Goal: Task Accomplishment & Management: Manage account settings

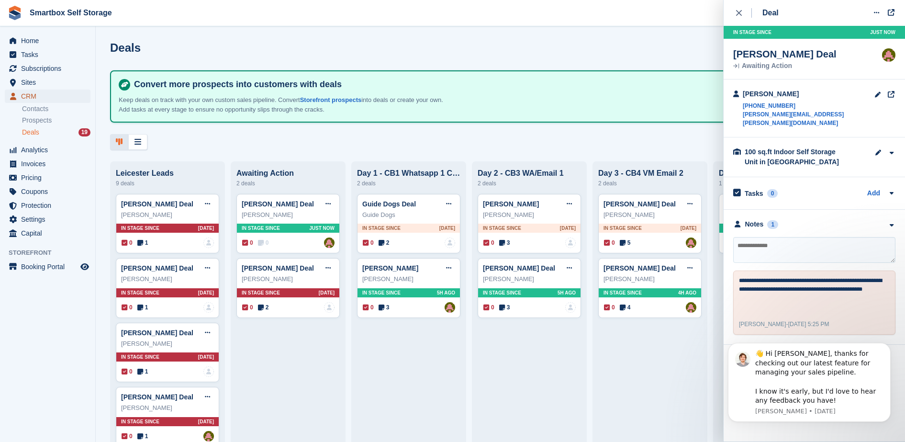
click at [62, 100] on span "CRM" at bounding box center [49, 95] width 57 height 13
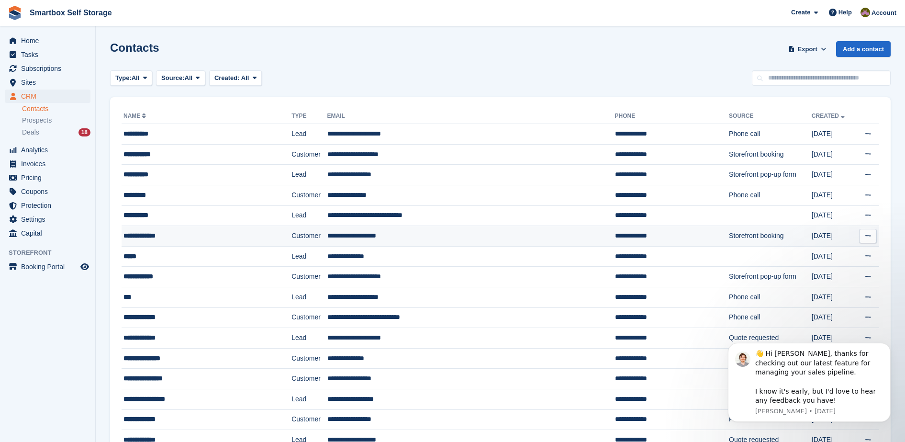
click at [403, 229] on td "**********" at bounding box center [471, 236] width 288 height 21
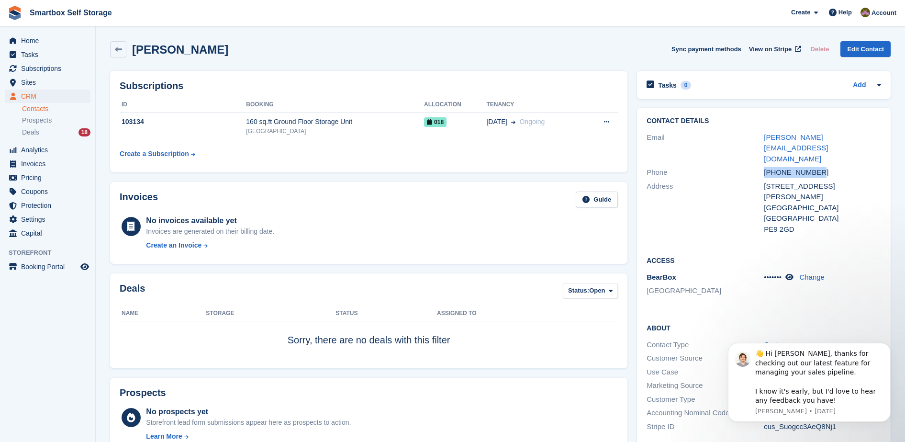
drag, startPoint x: 837, startPoint y: 144, endPoint x: 762, endPoint y: 151, distance: 74.9
click at [762, 166] on div "Phone +447958044059" at bounding box center [763, 173] width 234 height 14
copy div "+447958044059"
click at [433, 120] on span "018" at bounding box center [435, 122] width 22 height 10
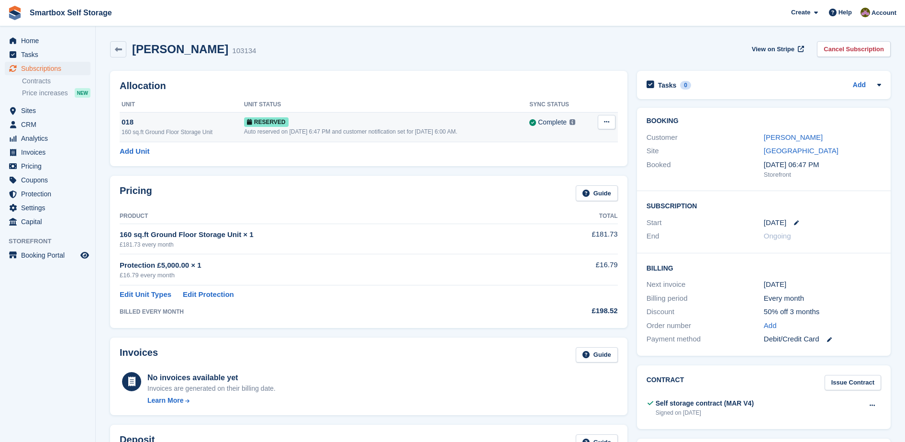
click at [411, 129] on div "Auto reserved on 22nd Aug, 6:47 PM and customer notification set for 5th Sep, 6…" at bounding box center [387, 131] width 286 height 9
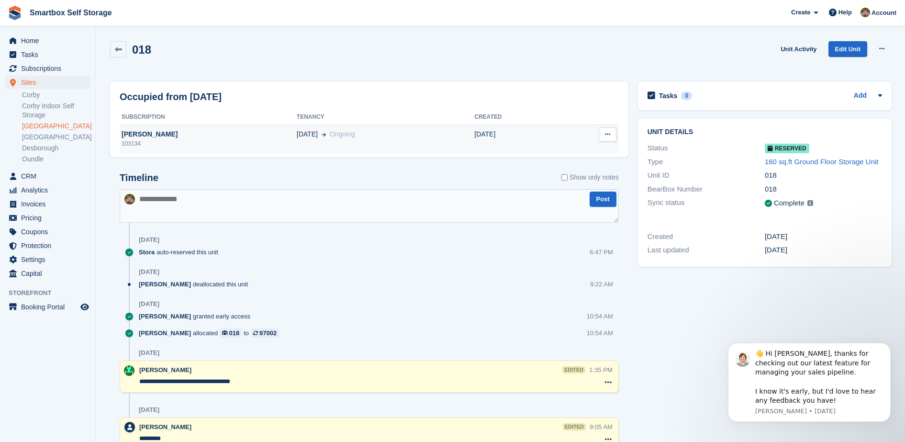
click at [330, 130] on span "Ongoing" at bounding box center [342, 134] width 25 height 8
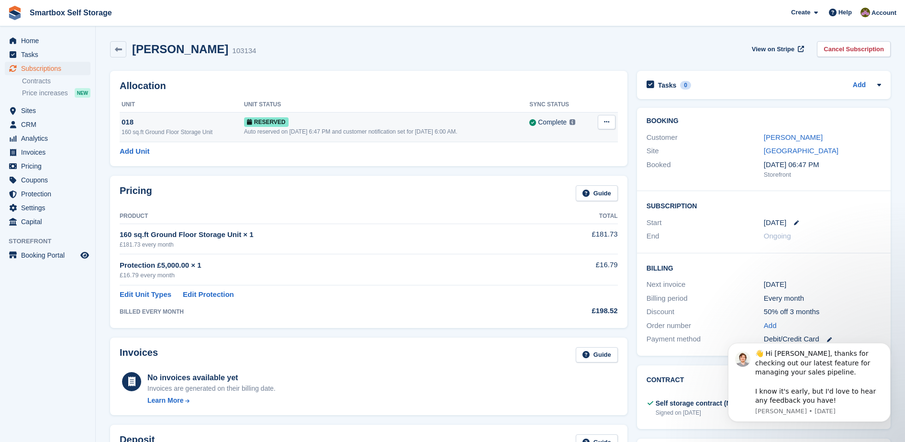
click at [247, 121] on icon at bounding box center [249, 122] width 5 height 6
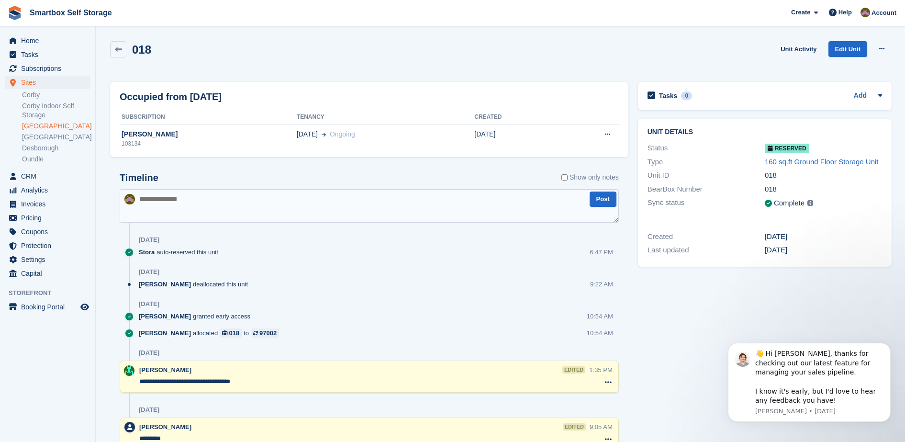
scroll to position [42, 0]
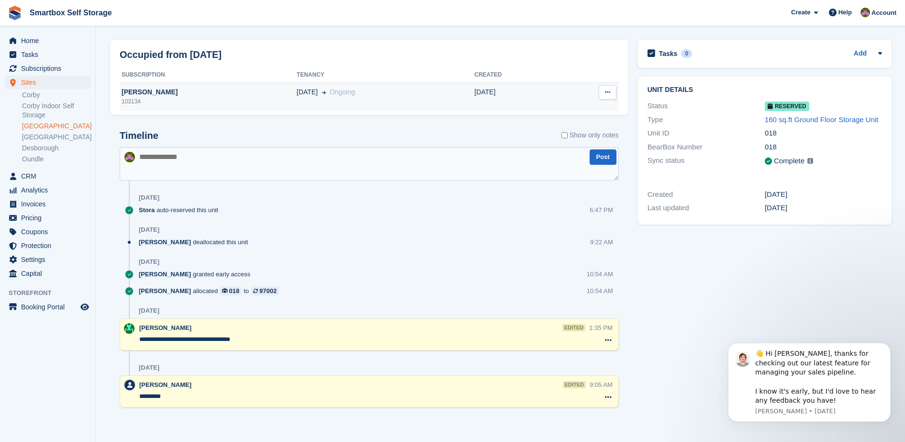
click at [211, 104] on div "103134" at bounding box center [208, 101] width 177 height 9
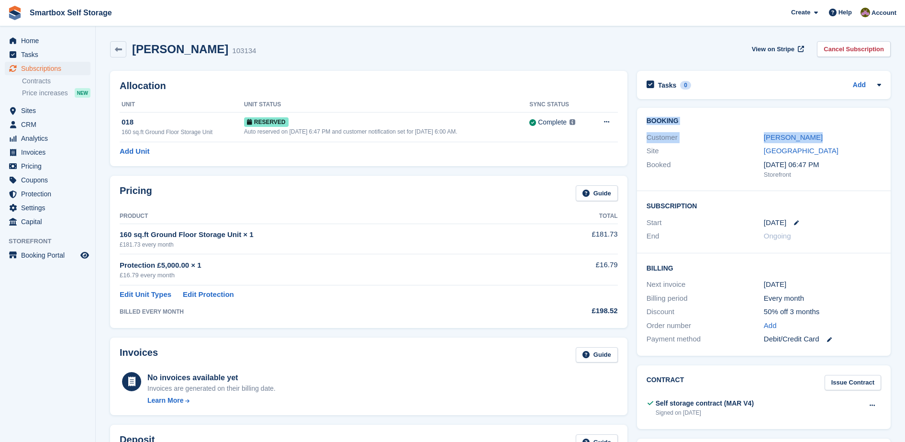
drag, startPoint x: 904, startPoint y: 94, endPoint x: 911, endPoint y: 143, distance: 48.8
click at [904, 143] on html "Smartbox Self Storage Create Subscription Invoice Contact Deal Discount Page He…" at bounding box center [452, 221] width 905 height 442
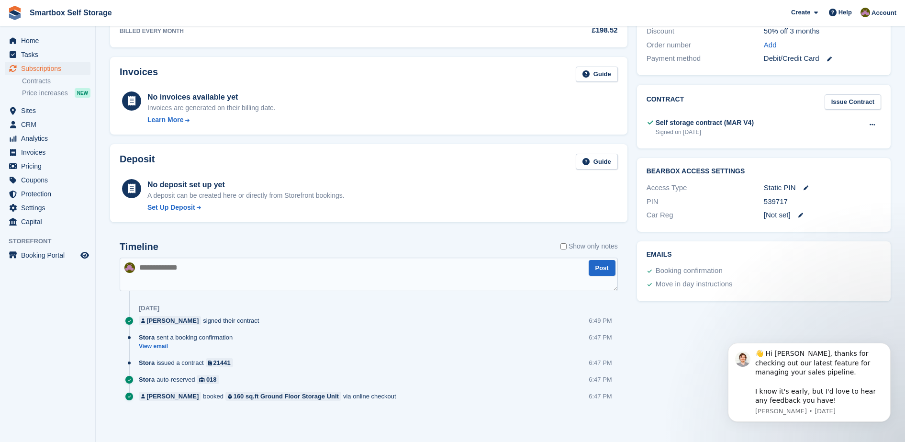
click at [411, 279] on textarea at bounding box center [369, 273] width 498 height 33
type textarea "**********"
click at [597, 266] on button "Post" at bounding box center [601, 268] width 27 height 16
